Goal: Task Accomplishment & Management: Use online tool/utility

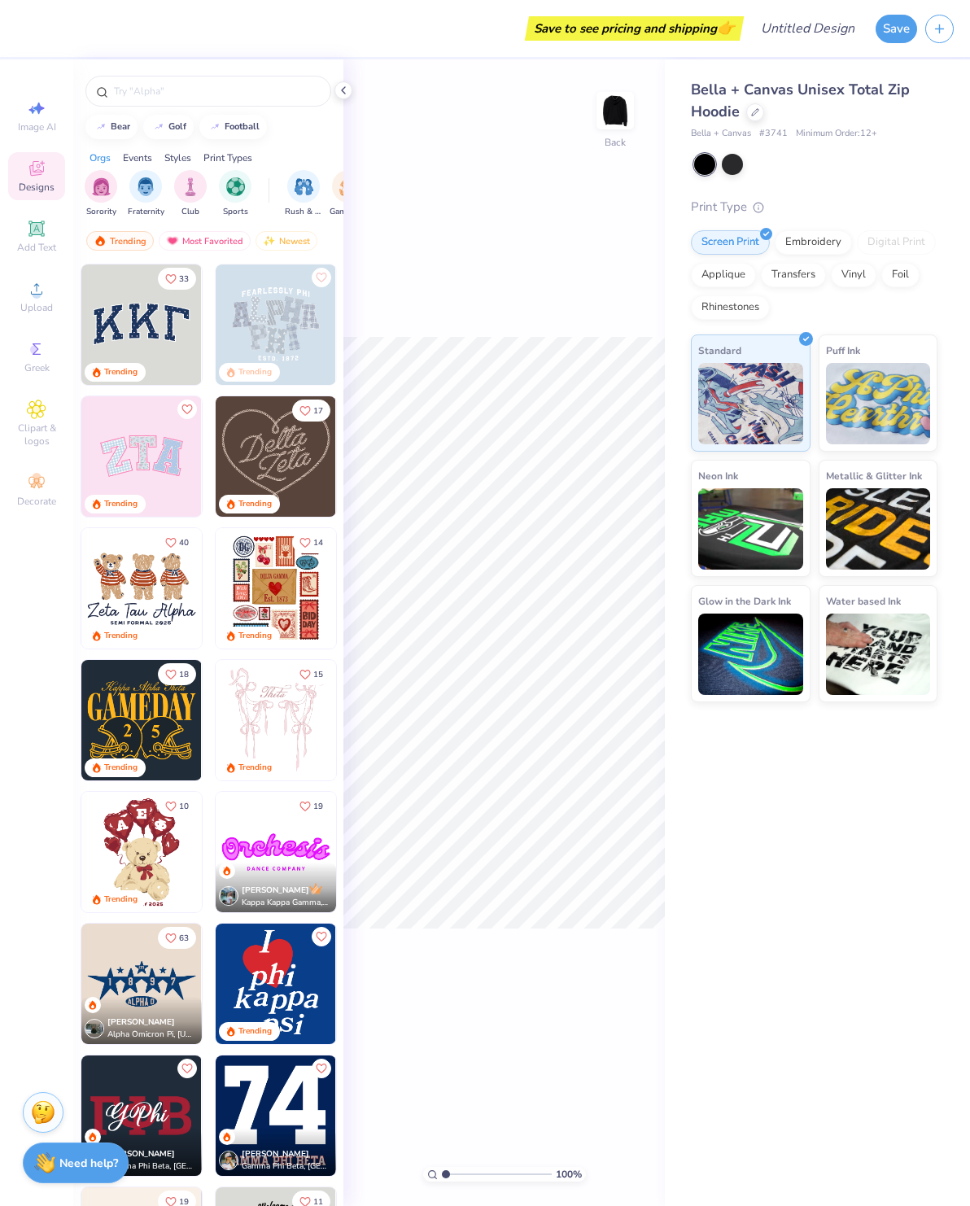
click at [434, 240] on div "100 % Back" at bounding box center [503, 632] width 321 height 1146
click at [902, 36] on button "Save" at bounding box center [895, 29] width 41 height 28
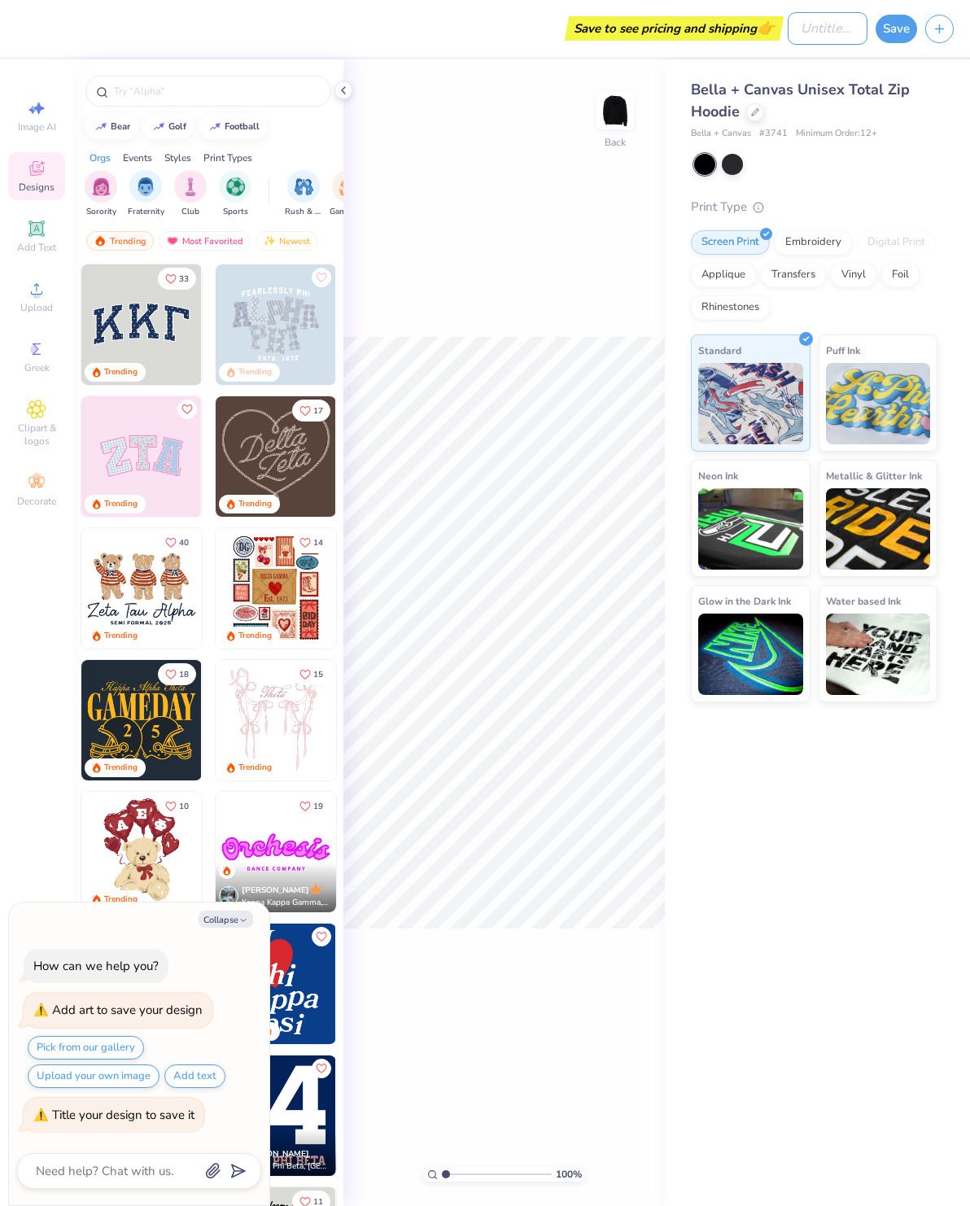
click at [821, 22] on input "Design Title" at bounding box center [827, 28] width 80 height 33
type textarea "x"
type input "/"
type textarea "x"
type input "/ An"
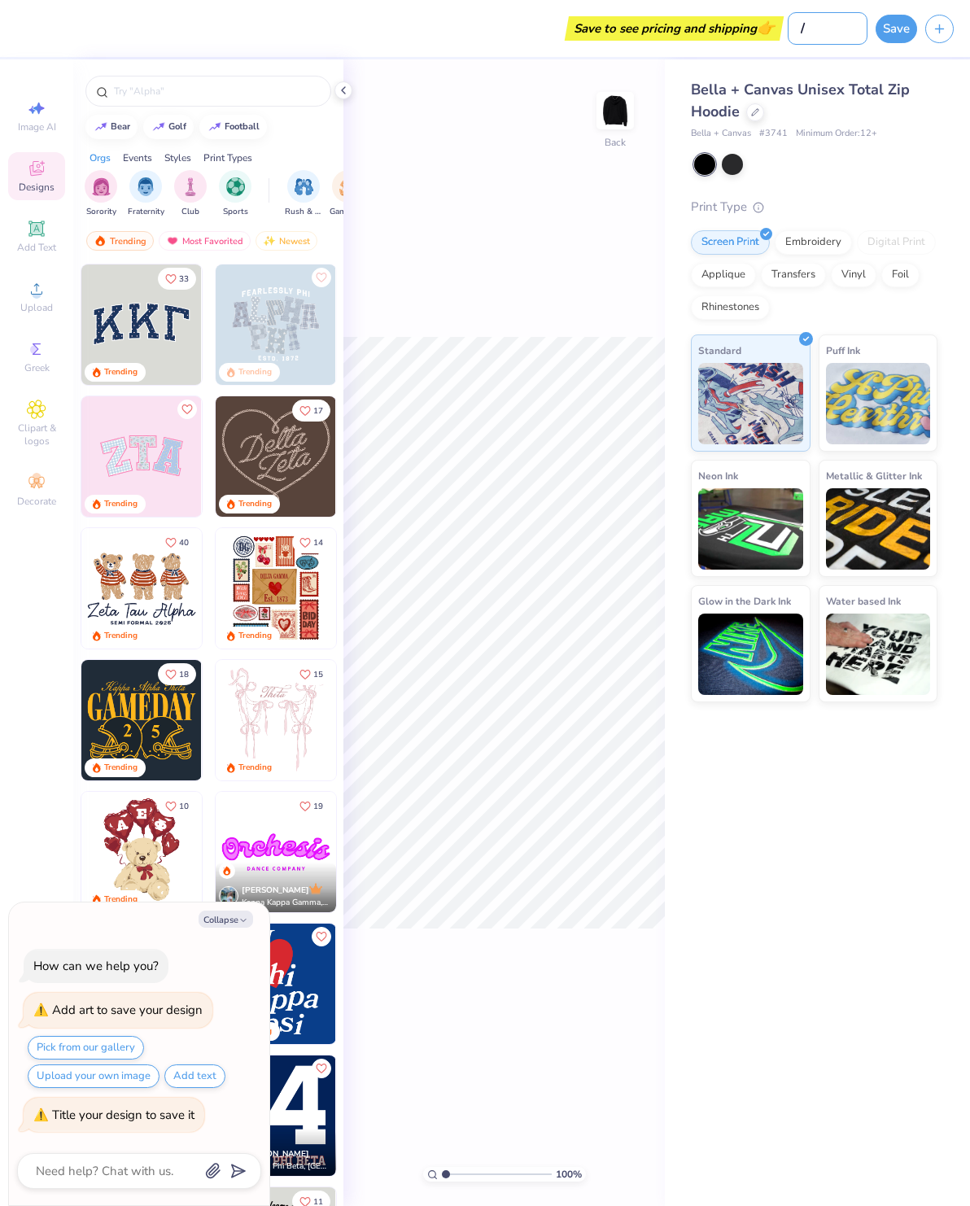
type textarea "x"
type input "Blank"
type textarea "x"
type input "Blank"
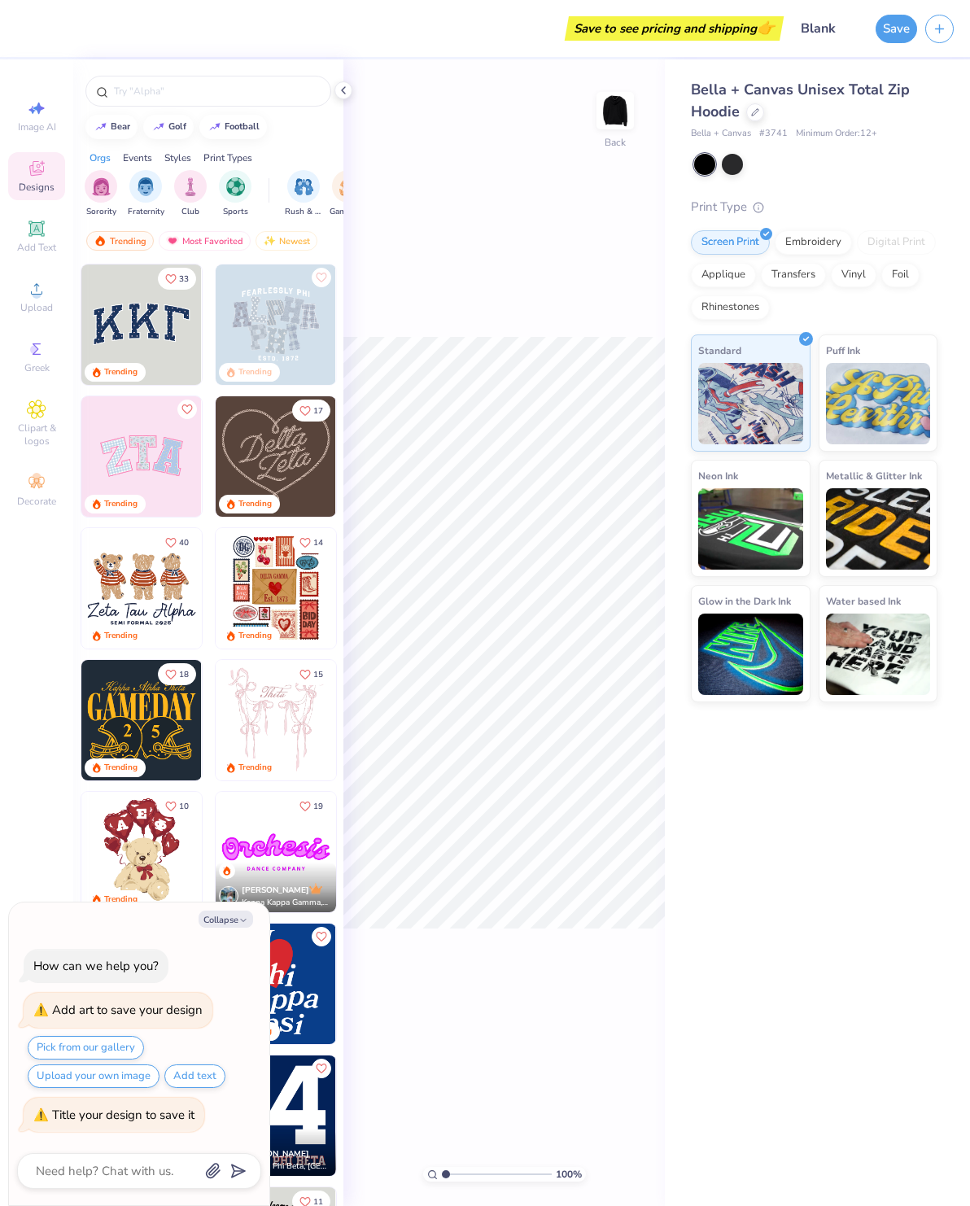
click at [894, 30] on button "Save" at bounding box center [895, 29] width 41 height 28
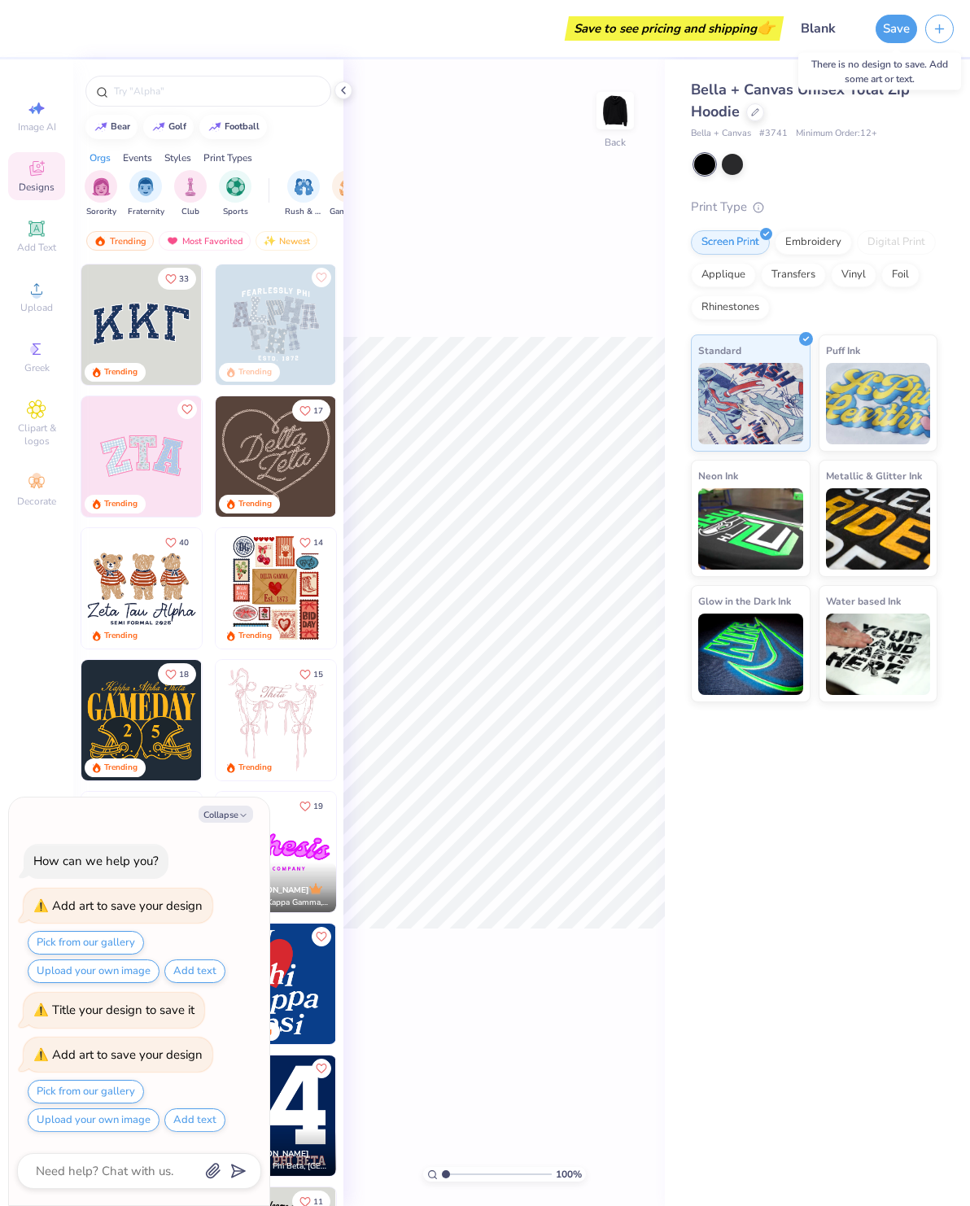
click at [908, 22] on button "Save" at bounding box center [895, 29] width 41 height 28
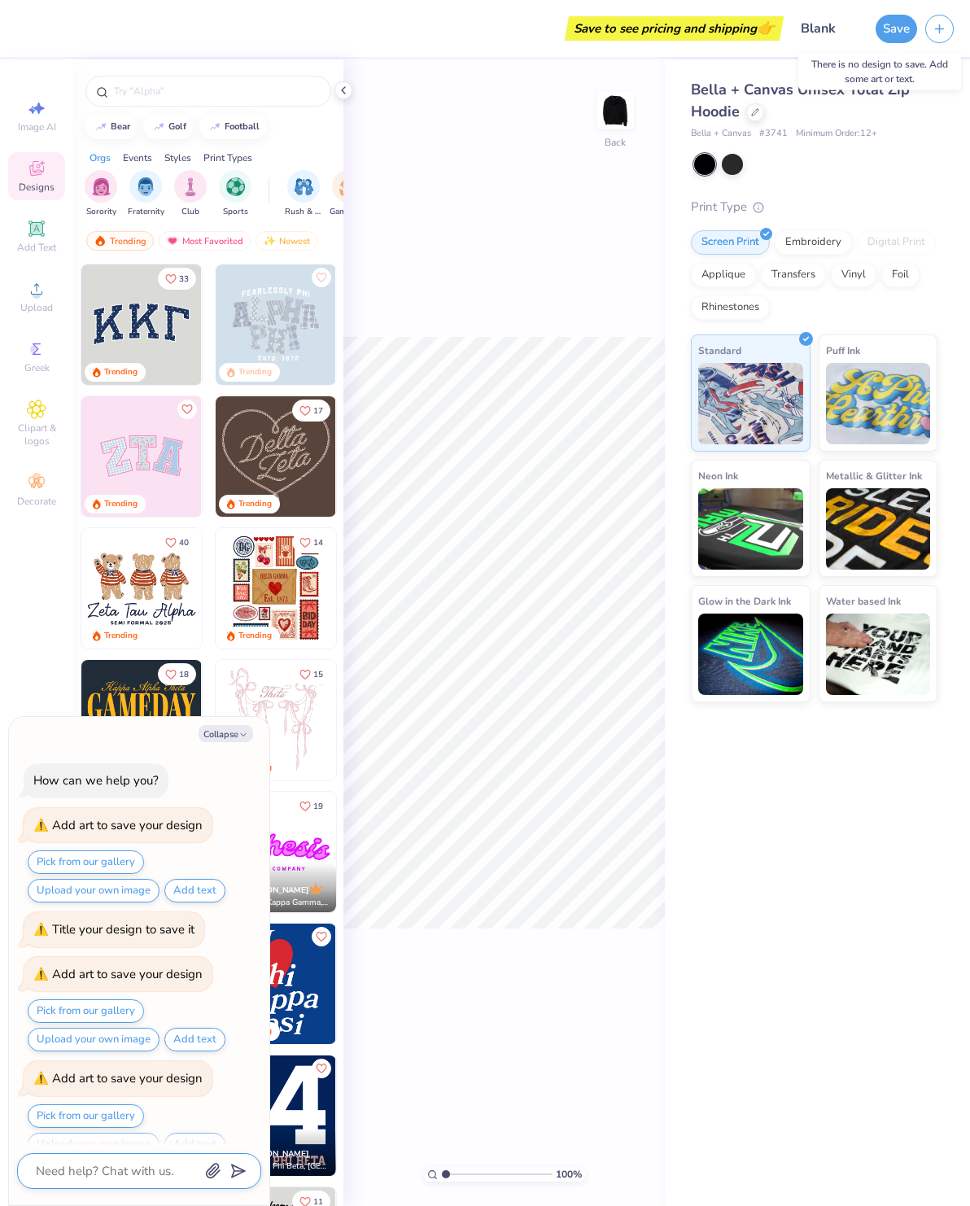
scroll to position [22, 0]
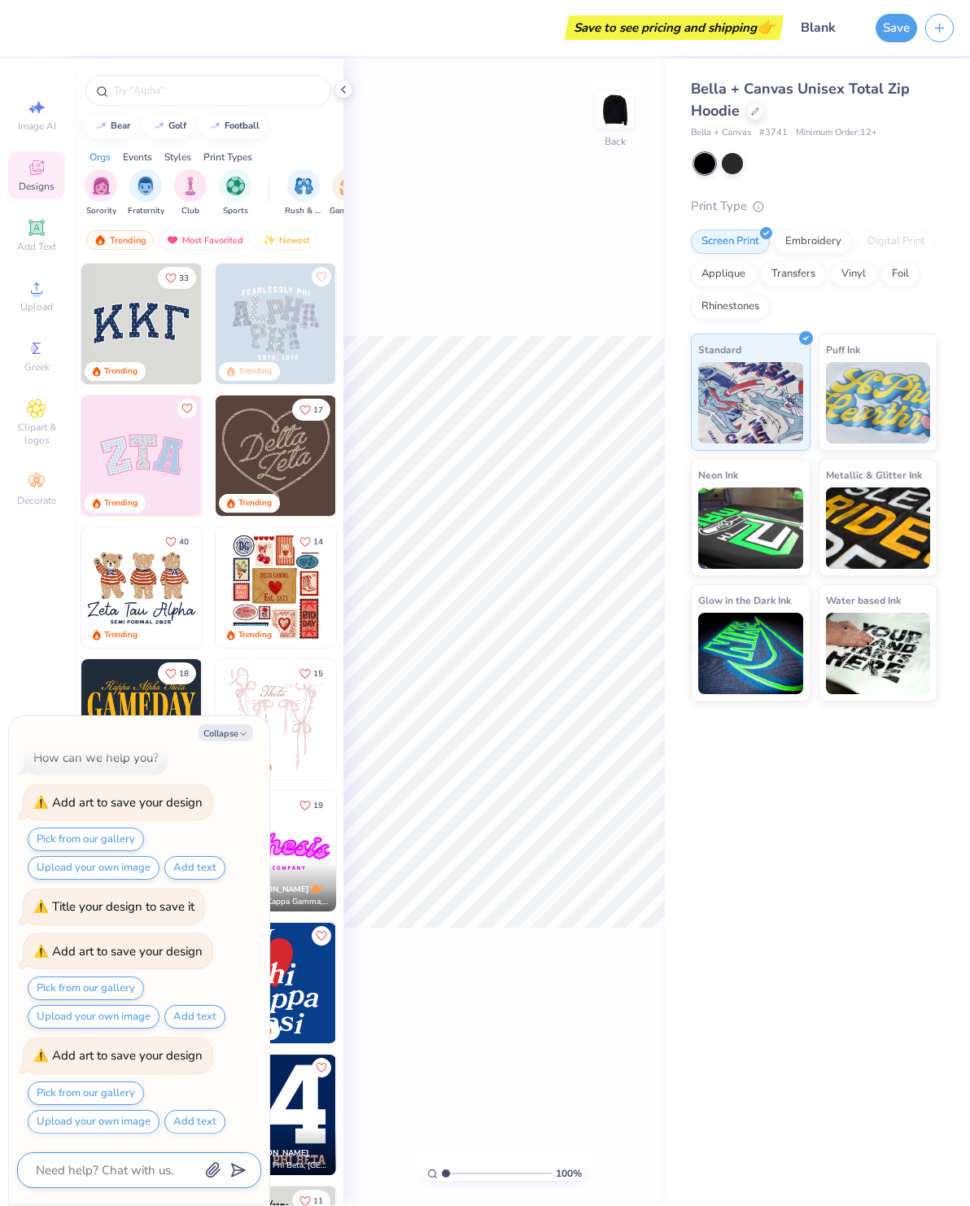
type textarea "x"
